Goal: Find specific page/section: Find specific page/section

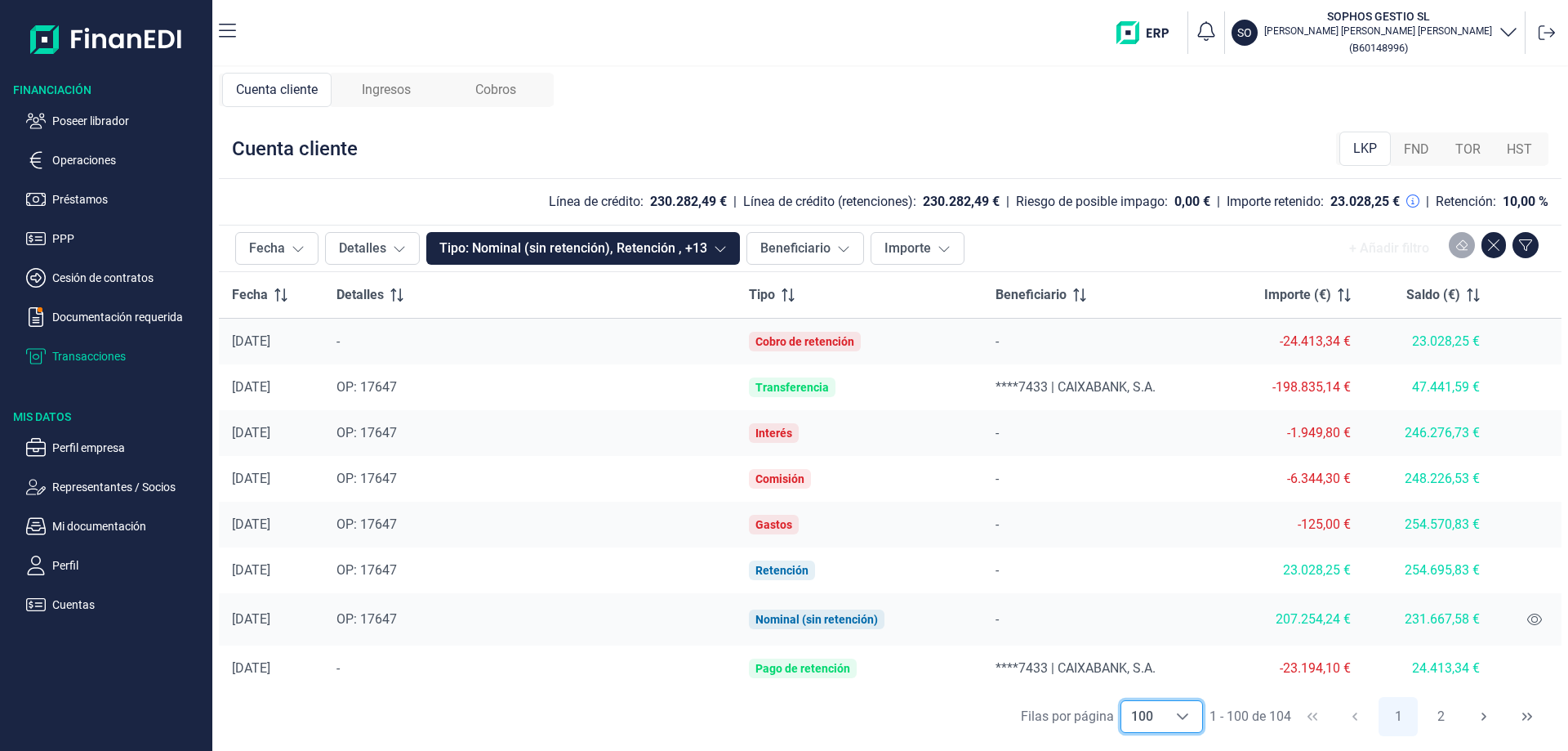
scroll to position [1484, 0]
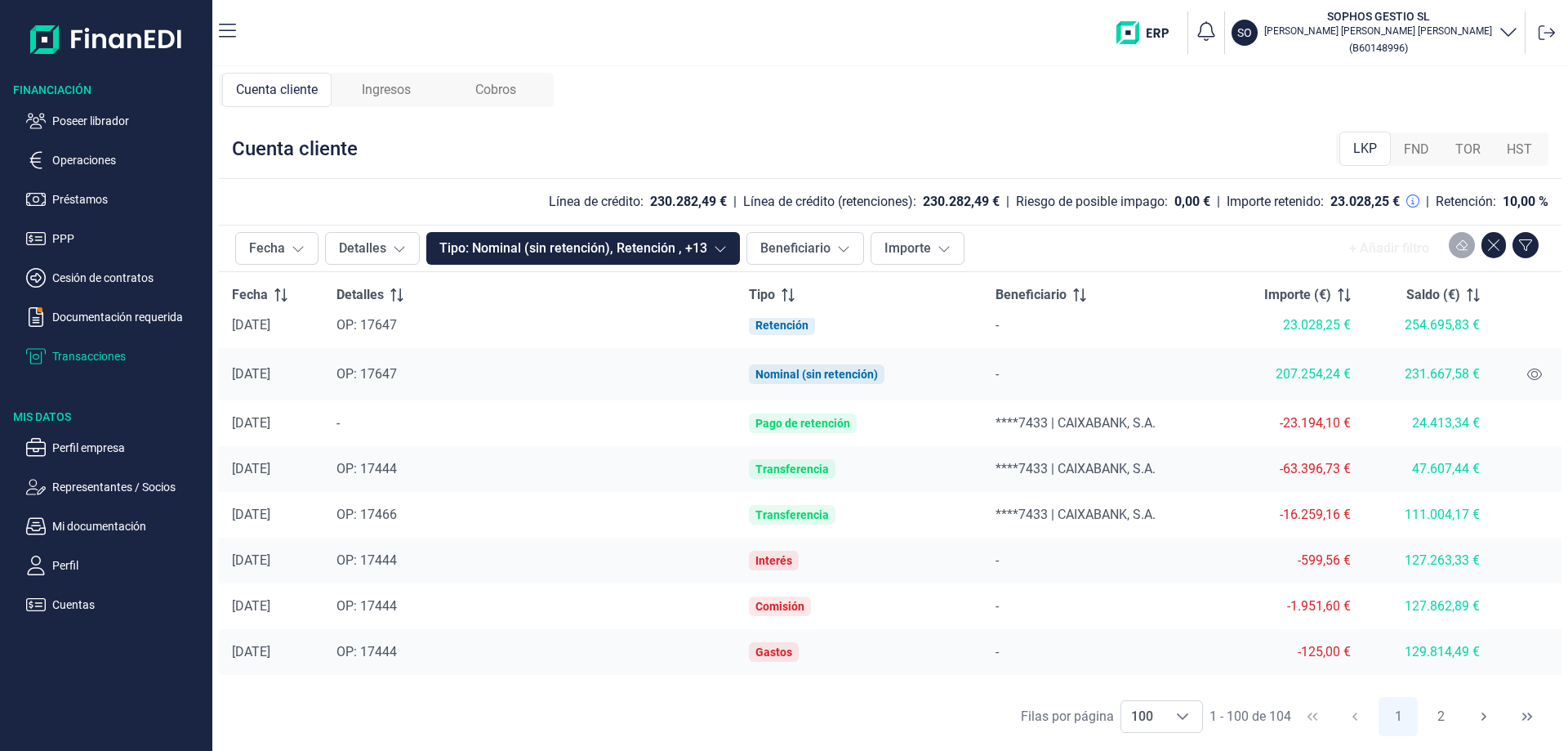
drag, startPoint x: 89, startPoint y: 119, endPoint x: 102, endPoint y: 139, distance: 23.9
click at [102, 139] on ul "Poseer librador Operaciones Préstamos PPP Cesión de contratos Documentación req…" at bounding box center [106, 232] width 212 height 268
click at [108, 115] on p "Poseer librador" at bounding box center [129, 121] width 153 height 20
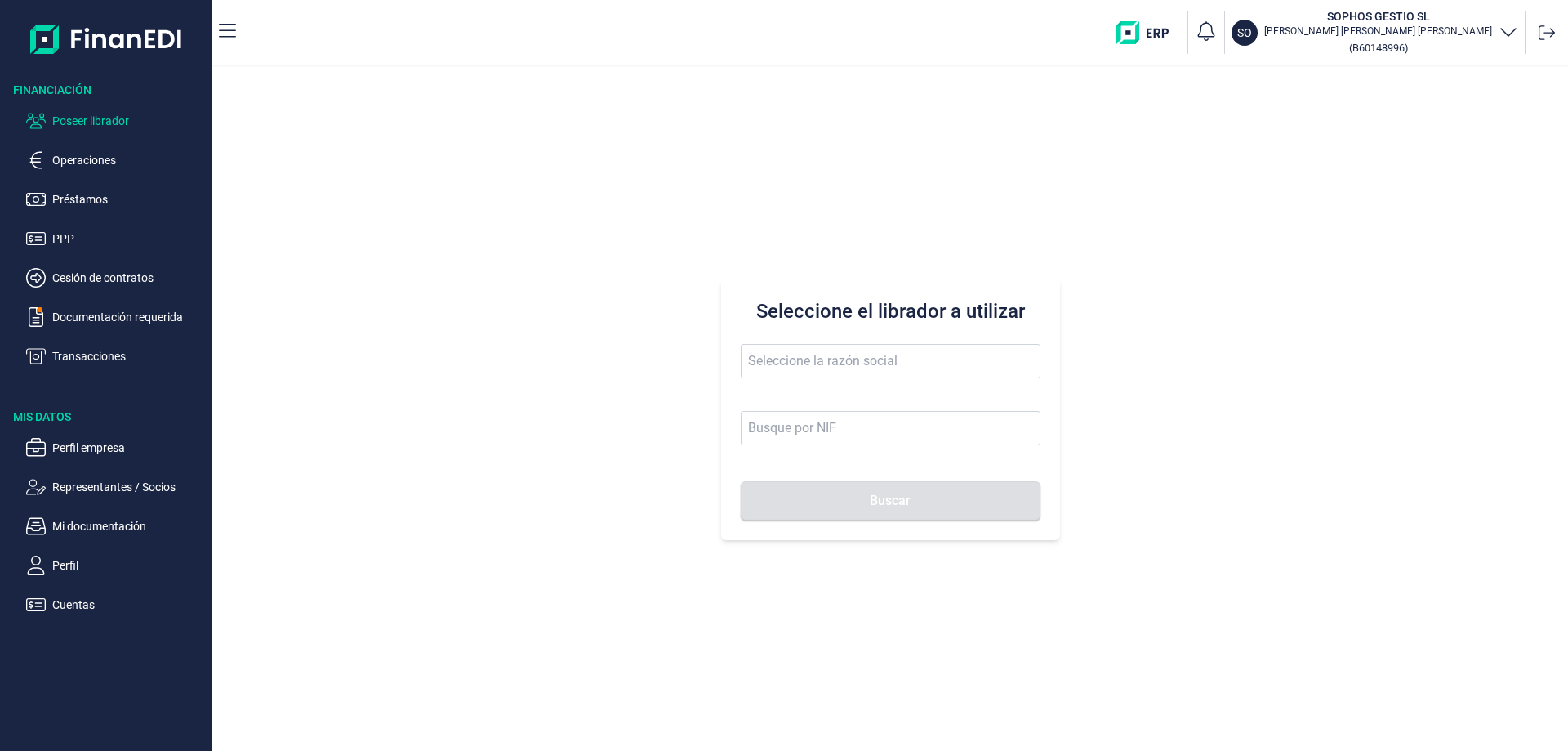
click at [819, 384] on span at bounding box center [890, 369] width 300 height 51
click at [815, 374] on input "text" at bounding box center [890, 361] width 300 height 34
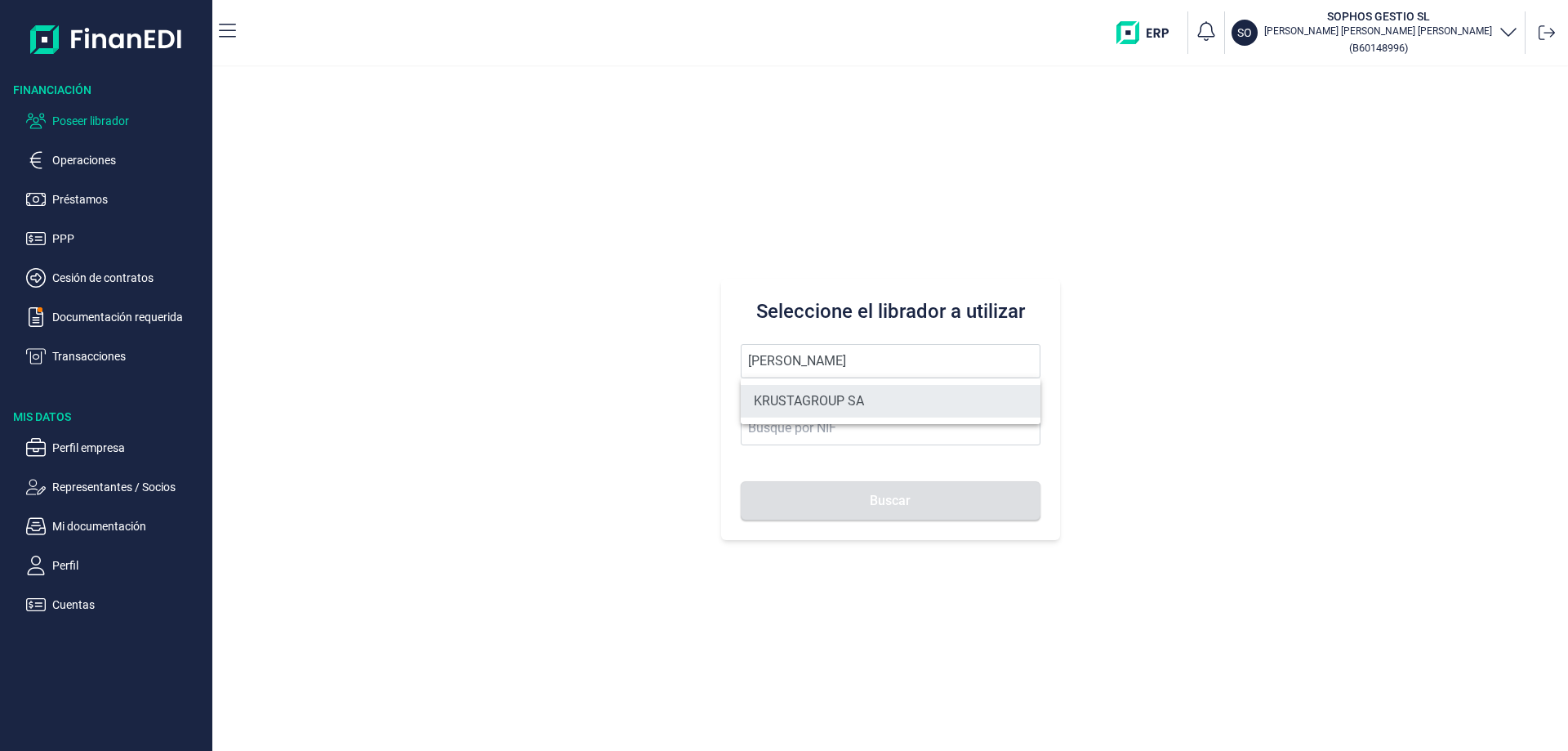
click at [796, 399] on li "KRUSTAGROUP SA" at bounding box center [890, 401] width 300 height 33
type input "KRUSTAGROUP SA"
type input "A21008560"
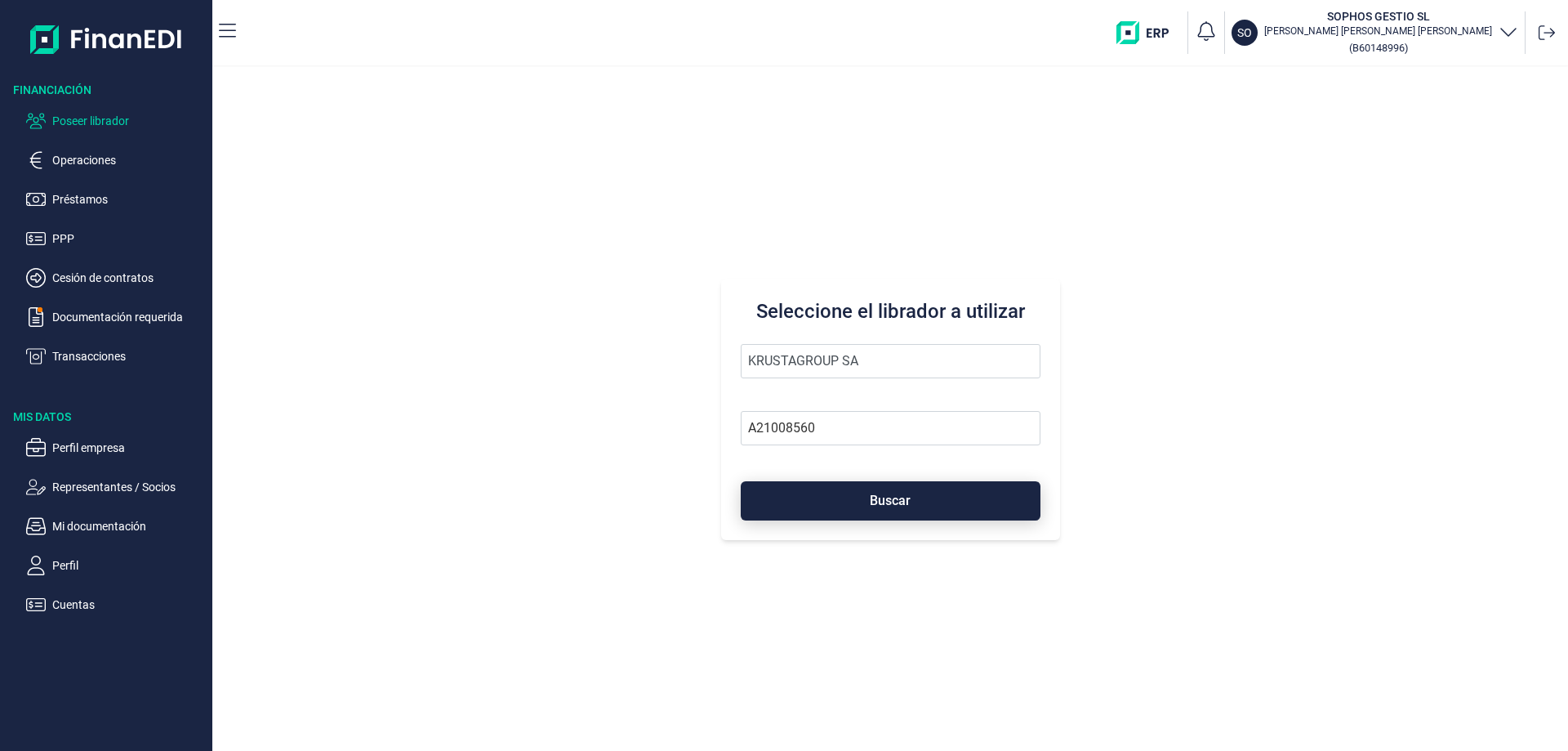
click at [896, 499] on span "Buscar" at bounding box center [890, 500] width 41 height 12
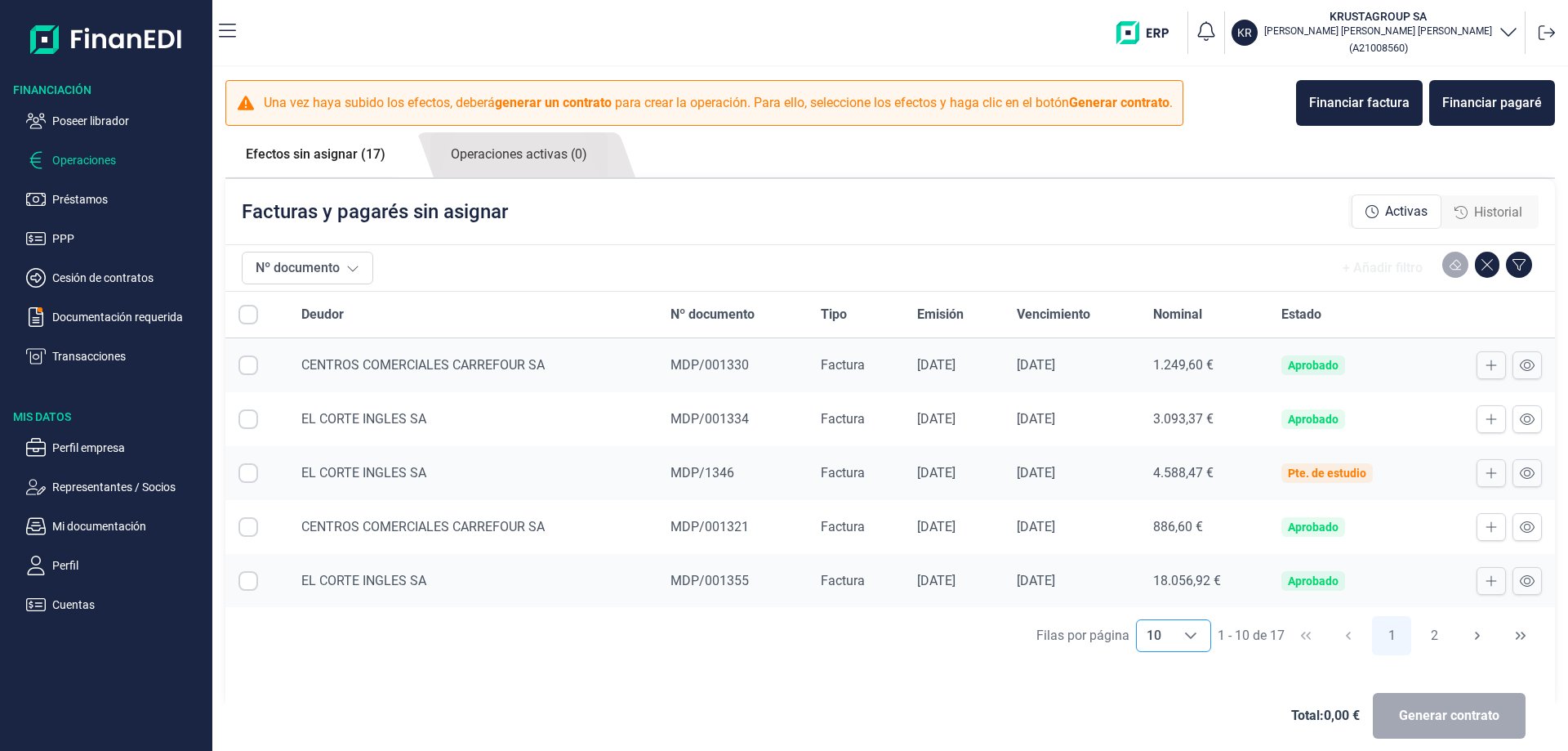
click at [1189, 635] on icon "Choose" at bounding box center [1190, 635] width 13 height 13
click at [1170, 602] on li "100" at bounding box center [1166, 599] width 75 height 39
type input "100"
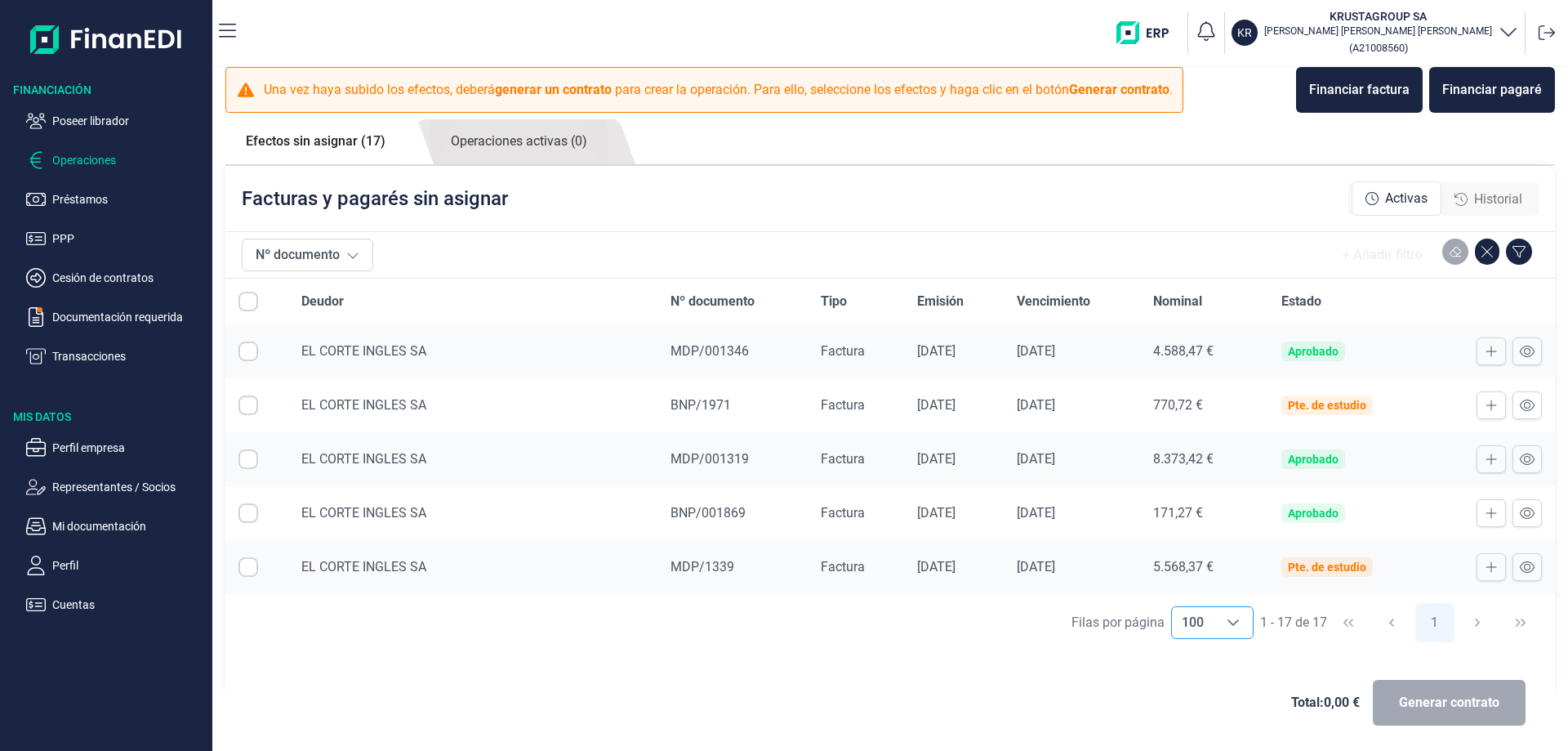
scroll to position [17, 0]
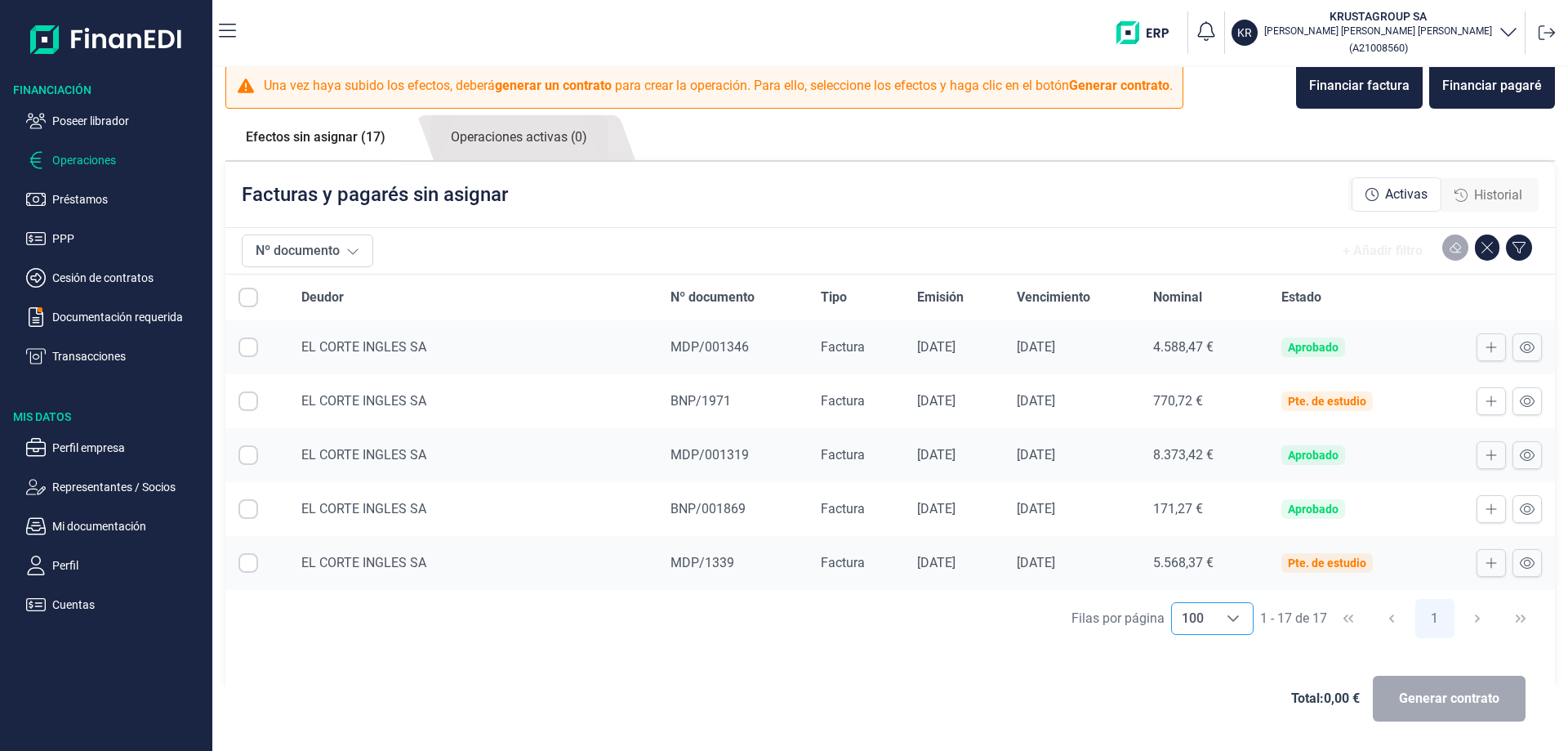
click at [116, 302] on ul "Poseer librador Operaciones Préstamos PPP Cesión de contratos Documentación req…" at bounding box center [106, 232] width 212 height 268
click at [103, 313] on p "Documentación requerida" at bounding box center [129, 316] width 153 height 20
